Goal: Task Accomplishment & Management: Use online tool/utility

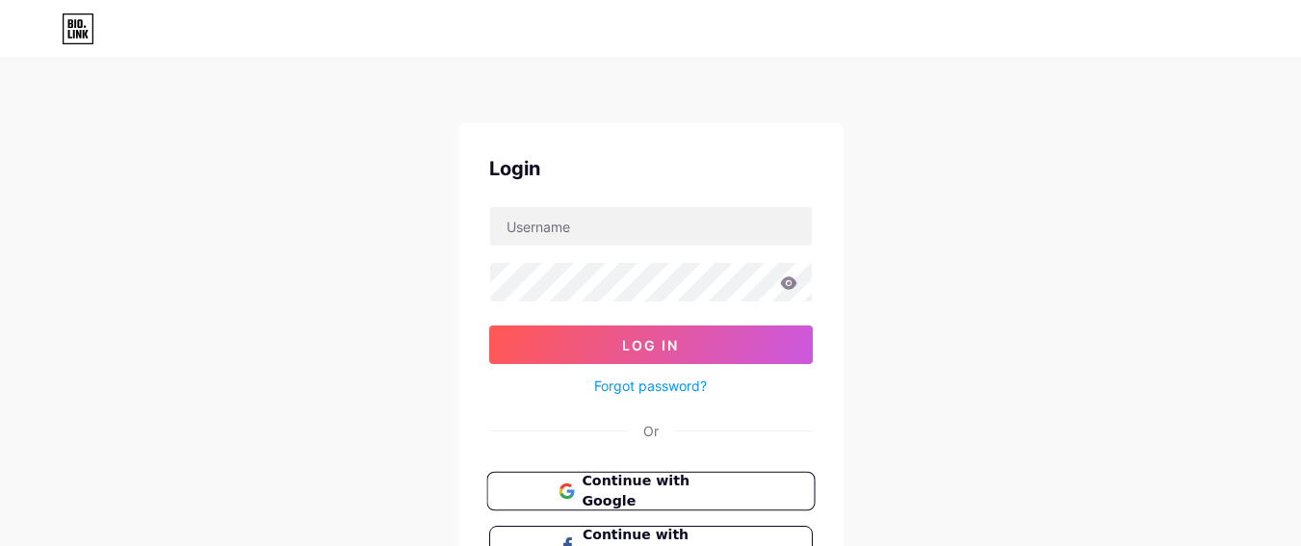
click at [680, 476] on button "Continue with Google" at bounding box center [650, 491] width 328 height 39
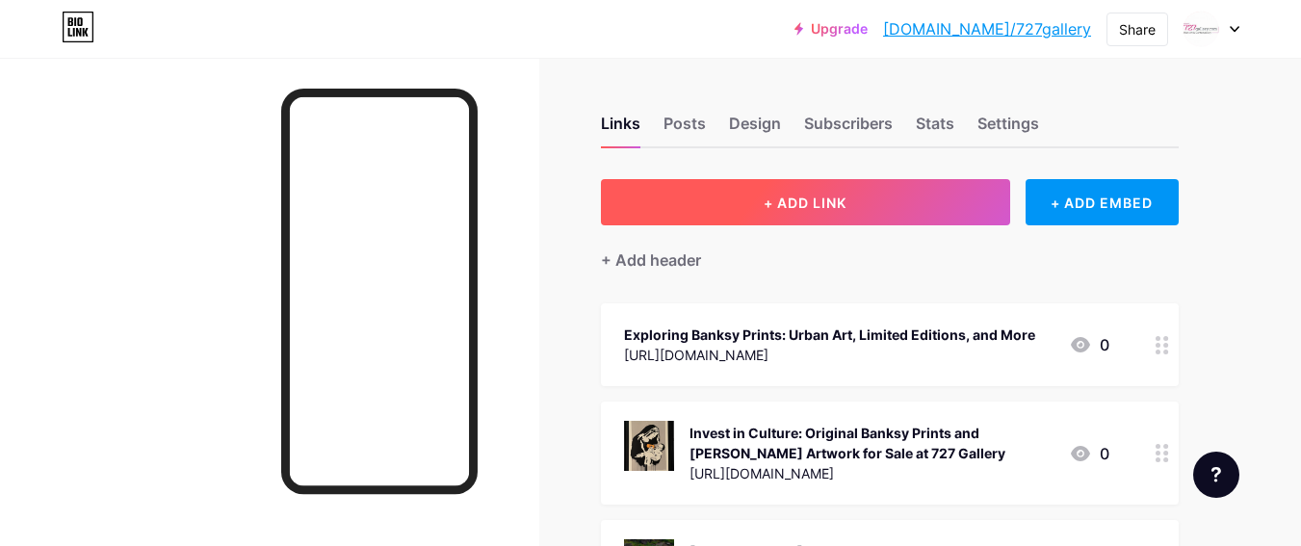
click at [834, 224] on button "+ ADD LINK" at bounding box center [805, 202] width 409 height 46
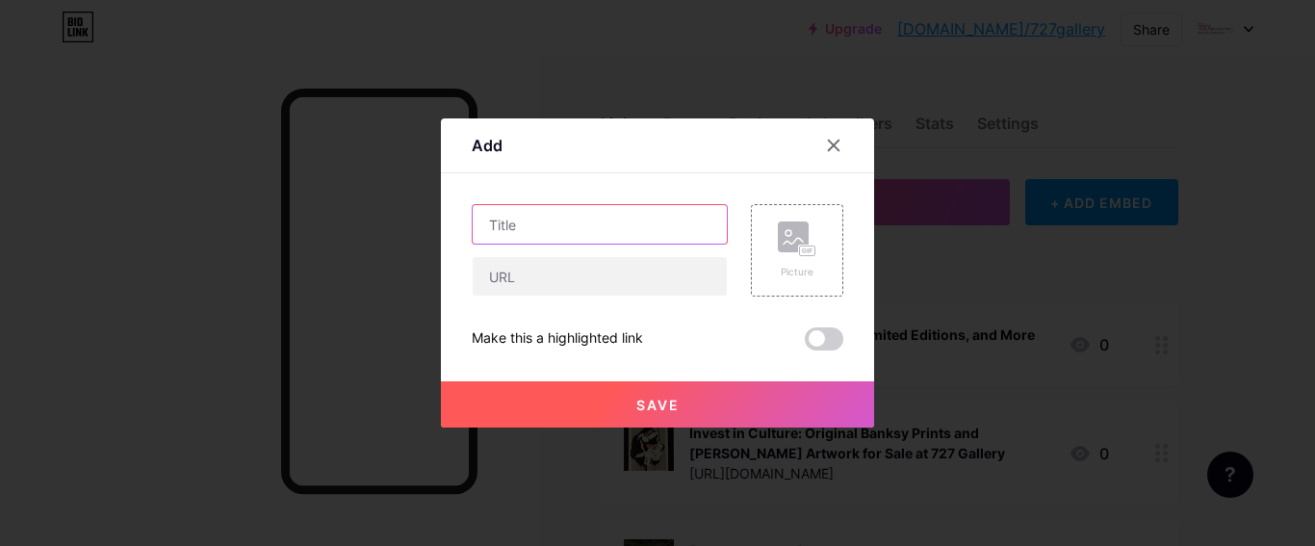
click at [666, 230] on input "text" at bounding box center [600, 224] width 254 height 39
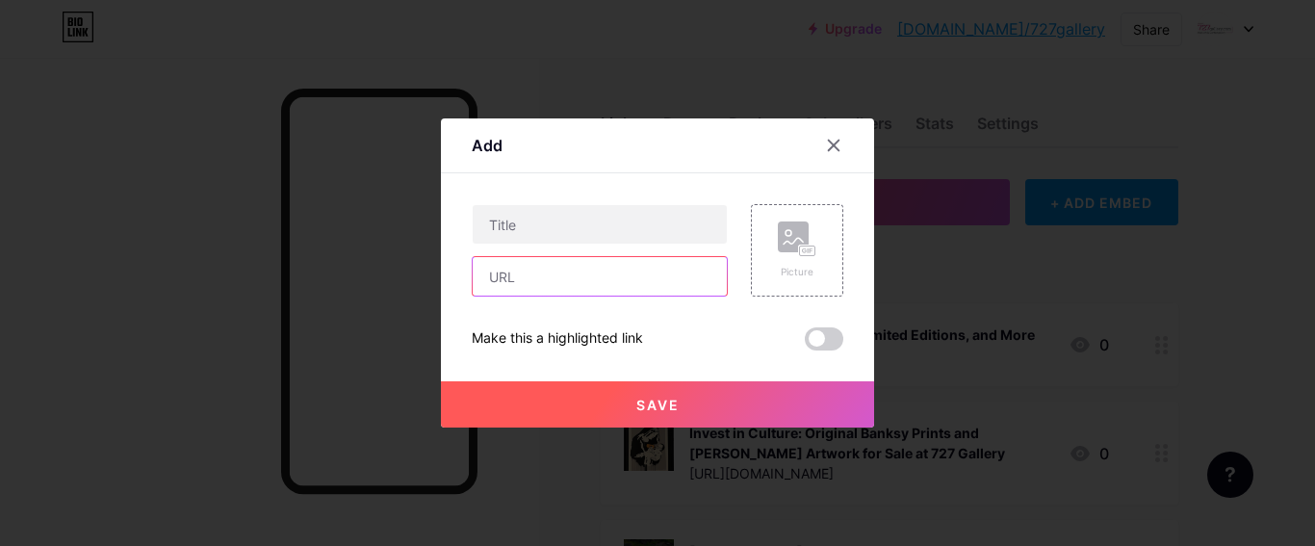
click at [542, 267] on input "text" at bounding box center [600, 276] width 254 height 39
paste input "[URL][DOMAIN_NAME]"
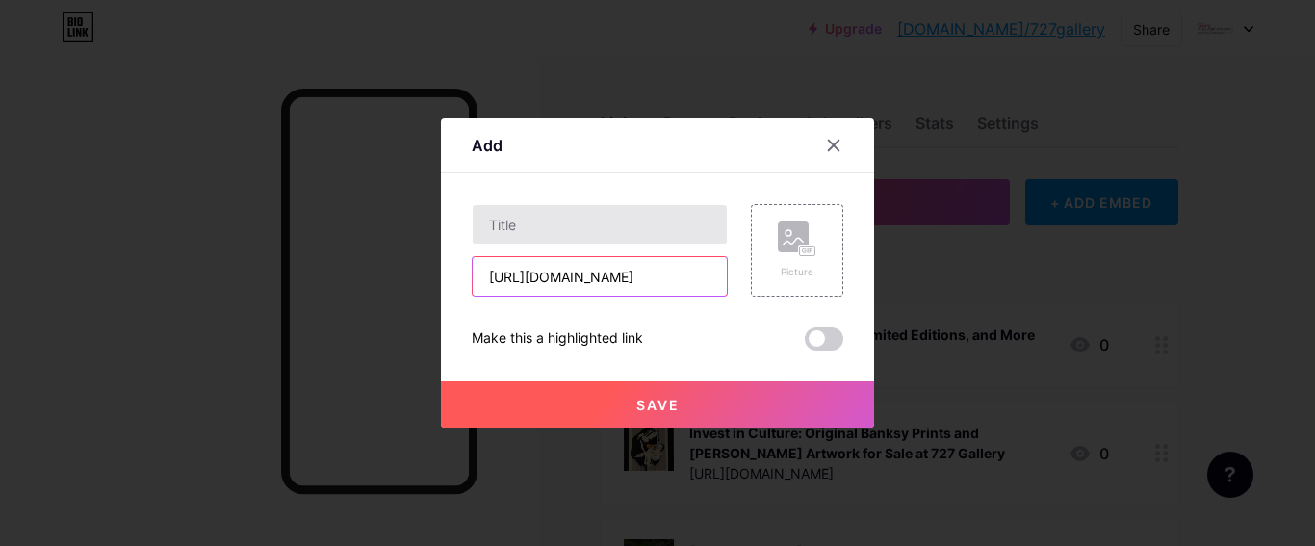
type input "[URL][DOMAIN_NAME]"
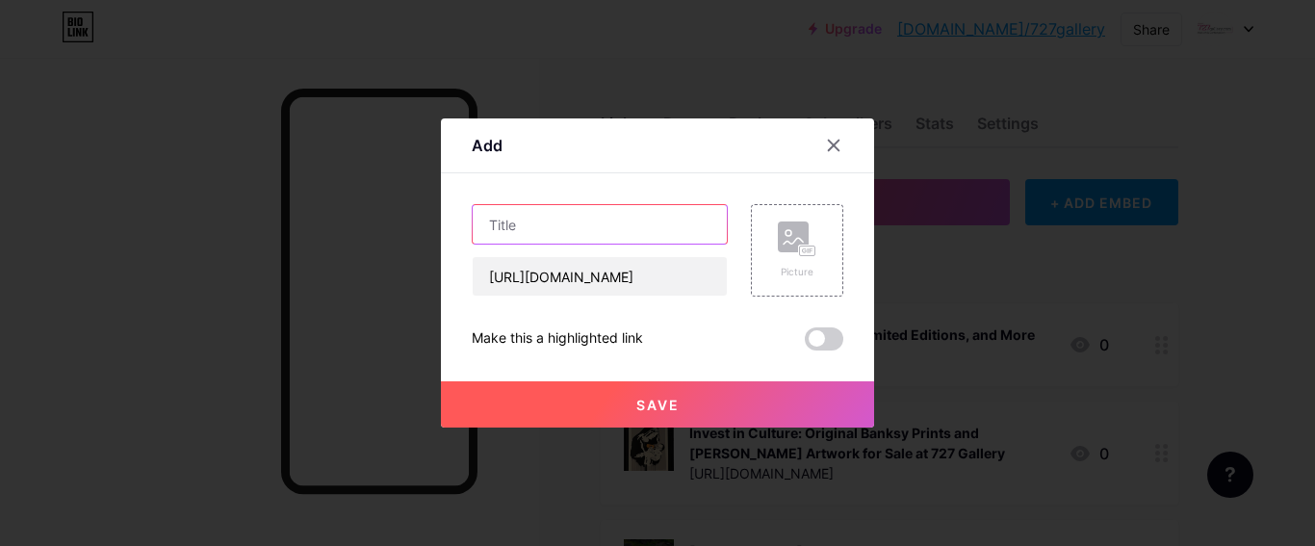
click at [546, 241] on input "text" at bounding box center [600, 224] width 254 height 39
paste input "Why Collectors Trust 727 Gallery for Banksy Prints"
type input "Why Collectors Trust 727 Gallery for Banksy Prints"
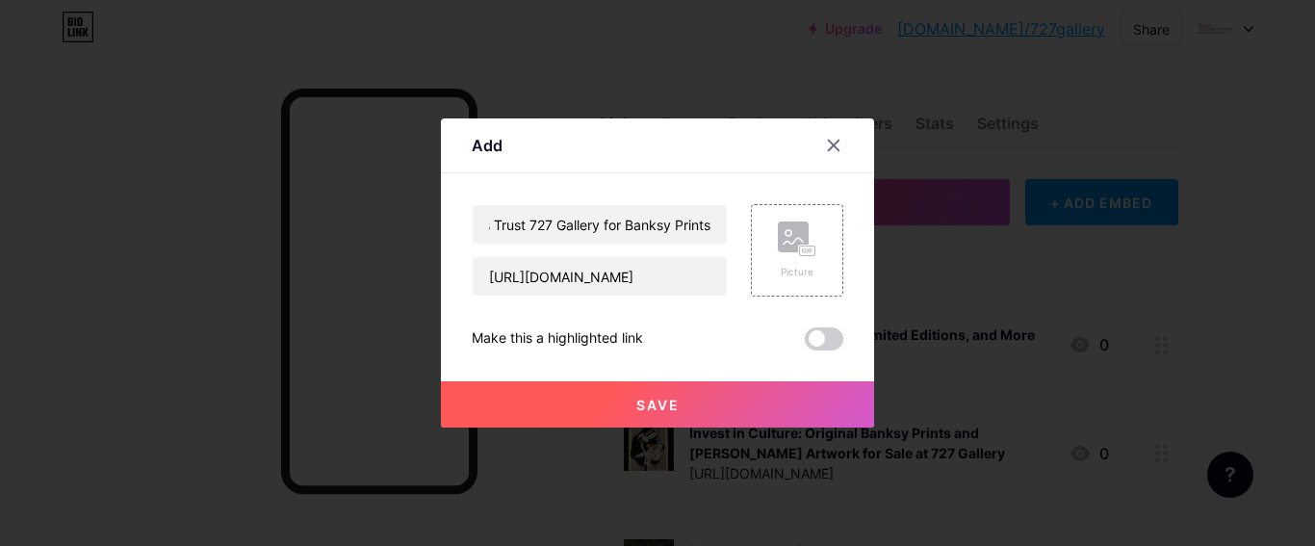
click at [820, 334] on span at bounding box center [824, 338] width 39 height 23
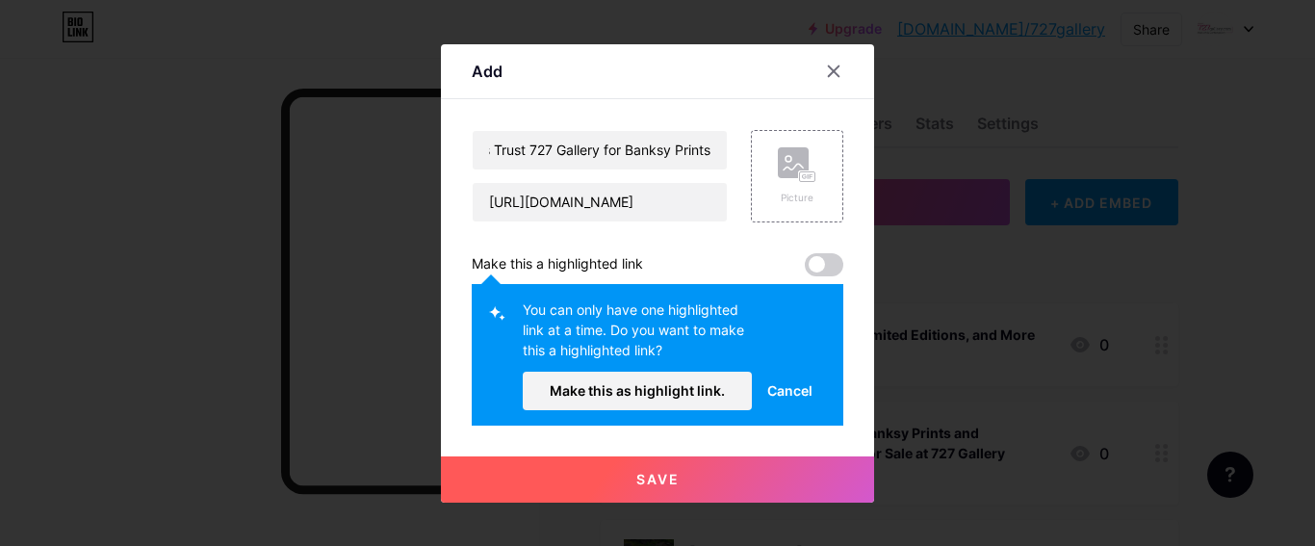
scroll to position [0, 0]
click at [711, 385] on span "Make this as highlight link." at bounding box center [637, 390] width 175 height 16
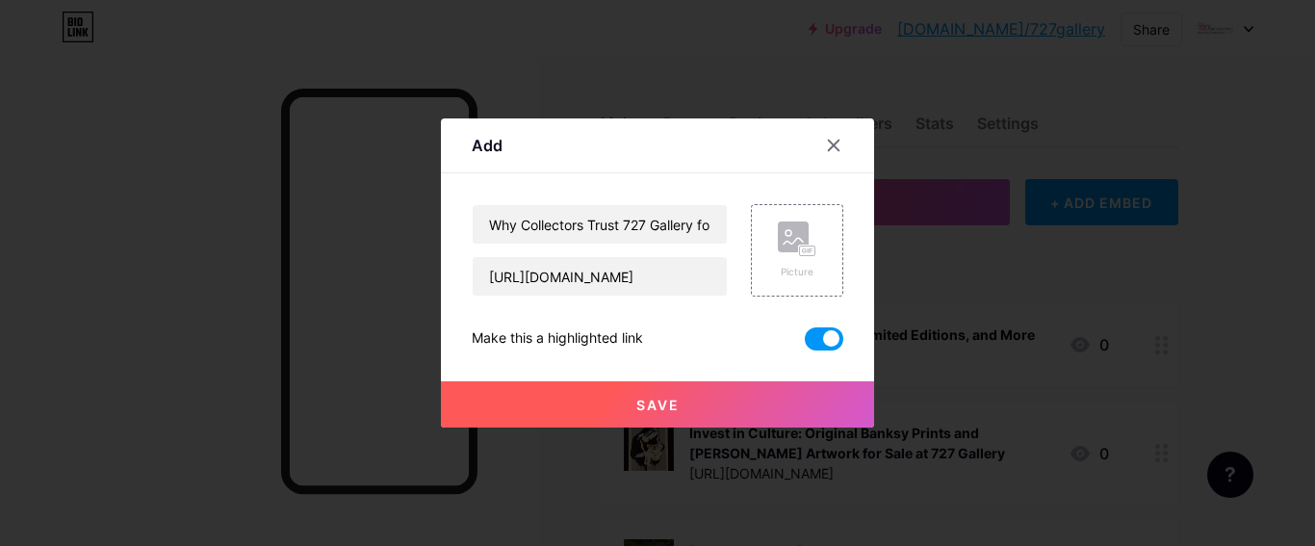
click at [686, 405] on button "Save" at bounding box center [657, 404] width 433 height 46
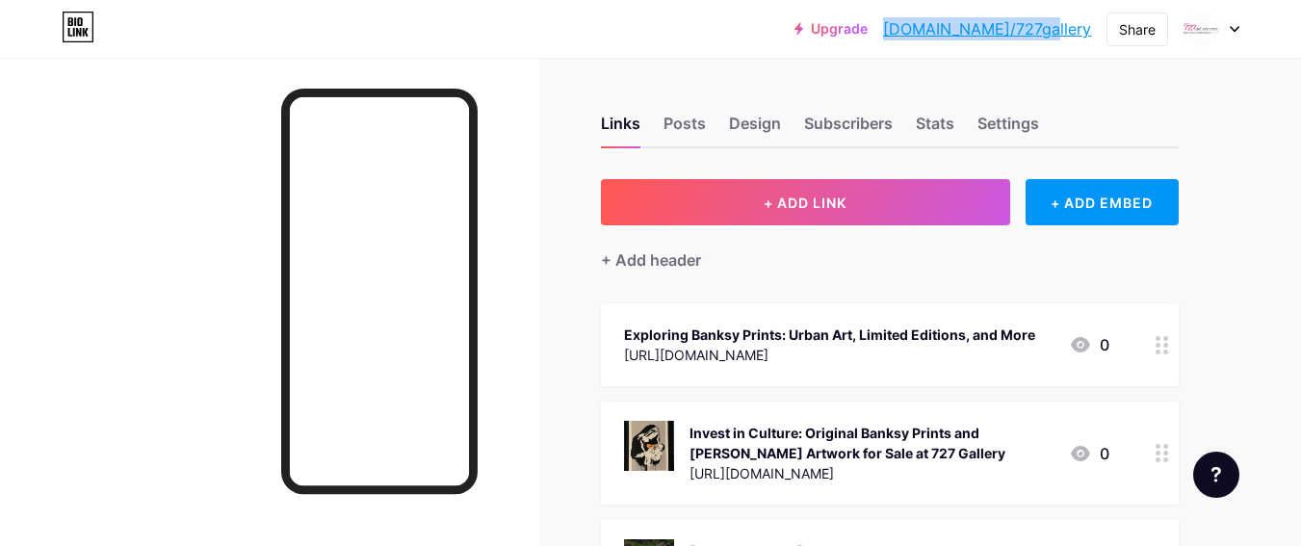
drag, startPoint x: 1095, startPoint y: 22, endPoint x: 960, endPoint y: 25, distance: 134.8
click at [960, 25] on div "Upgrade [DOMAIN_NAME]/727gal... [DOMAIN_NAME]/727gallery Share Switch accounts …" at bounding box center [1016, 29] width 445 height 35
copy link "[DOMAIN_NAME]/727gallery"
